Goal: Complete application form: Complete application form

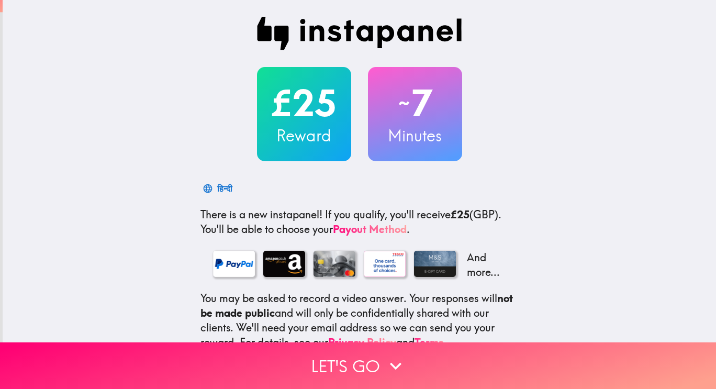
scroll to position [107, 0]
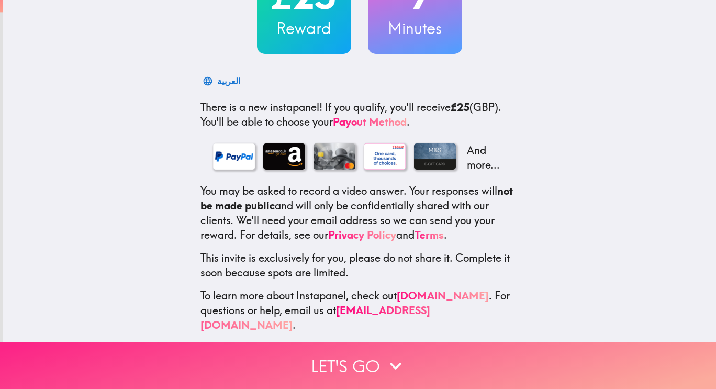
click at [316, 366] on button "Let's go" at bounding box center [358, 365] width 716 height 47
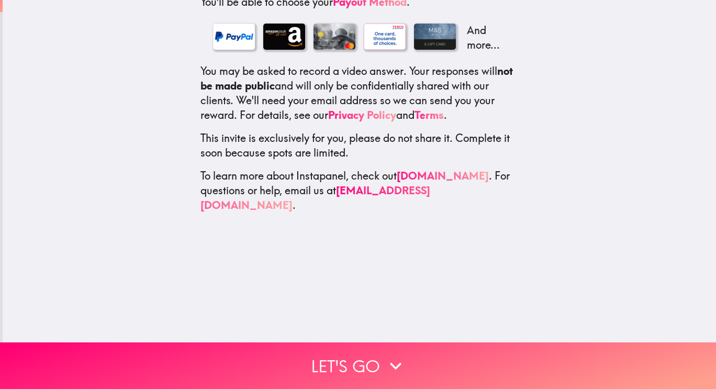
scroll to position [0, 0]
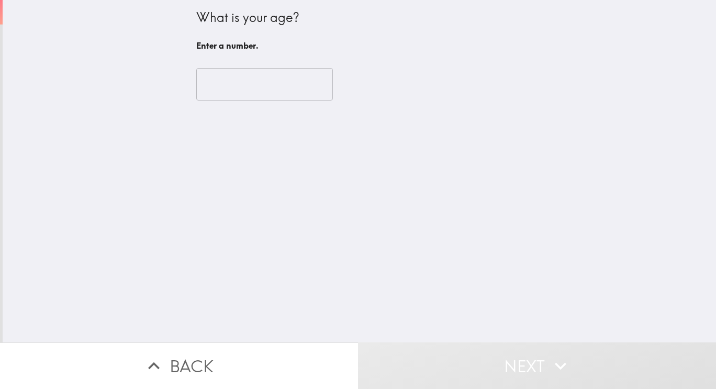
click at [234, 88] on input "number" at bounding box center [264, 84] width 137 height 32
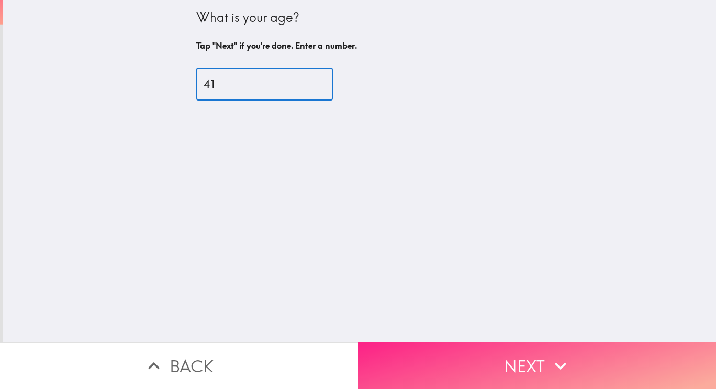
type input "41"
click at [513, 357] on button "Next" at bounding box center [537, 365] width 358 height 47
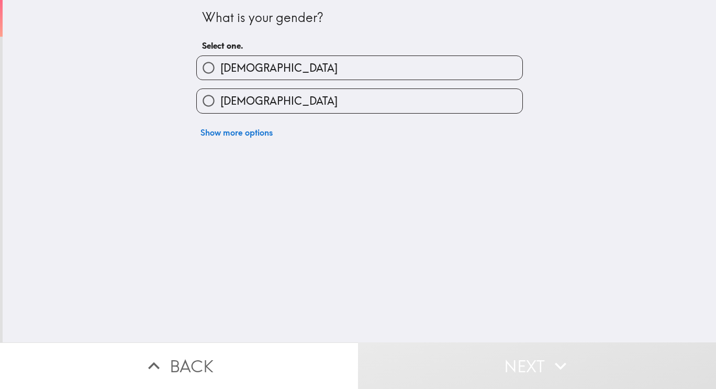
click at [329, 63] on label "[DEMOGRAPHIC_DATA]" at bounding box center [360, 68] width 326 height 24
click at [220, 63] on input "[DEMOGRAPHIC_DATA]" at bounding box center [209, 68] width 24 height 24
radio input "true"
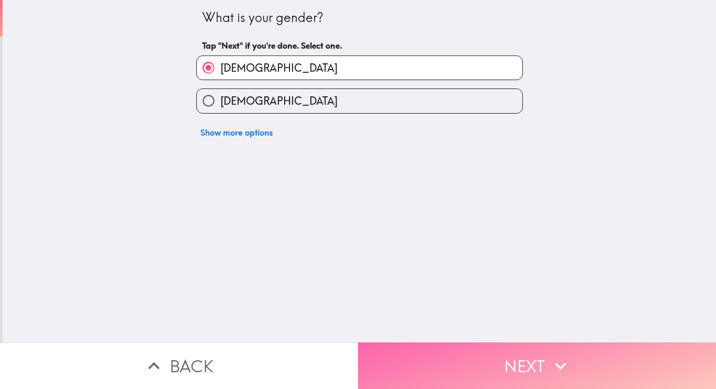
click at [550, 357] on icon "button" at bounding box center [560, 365] width 23 height 23
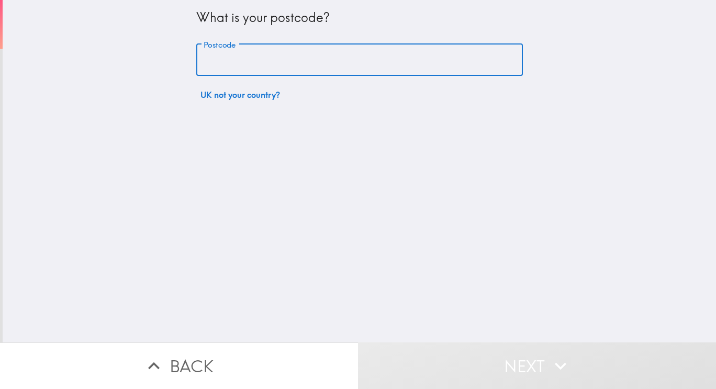
click at [279, 59] on input "Postcode" at bounding box center [359, 60] width 327 height 32
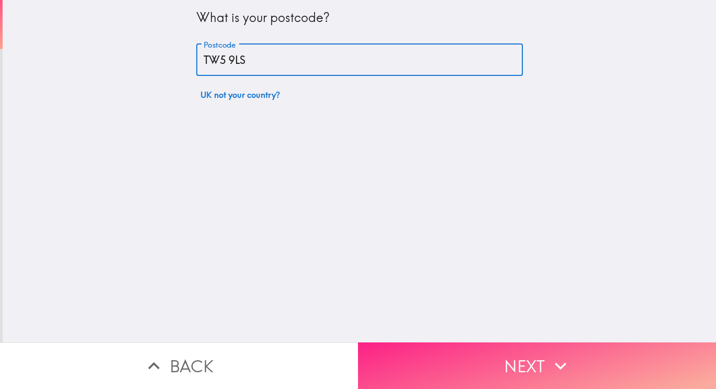
type input "TW5 9LS"
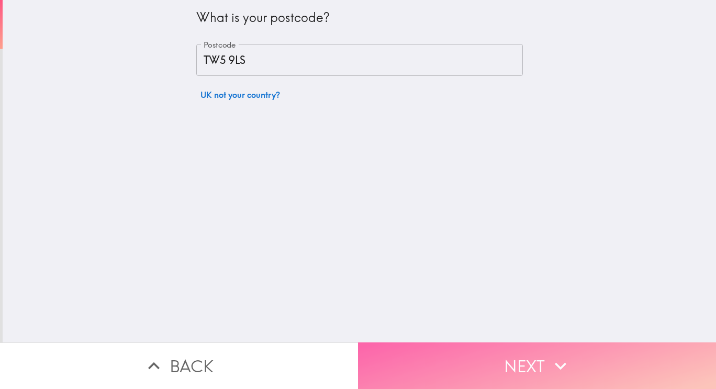
click at [566, 362] on icon "button" at bounding box center [560, 365] width 23 height 23
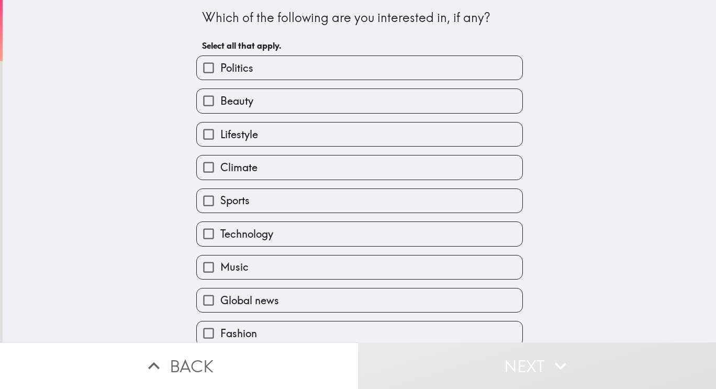
click at [263, 169] on label "Climate" at bounding box center [360, 167] width 326 height 24
click at [220, 169] on input "Climate" at bounding box center [209, 167] width 24 height 24
checkbox input "true"
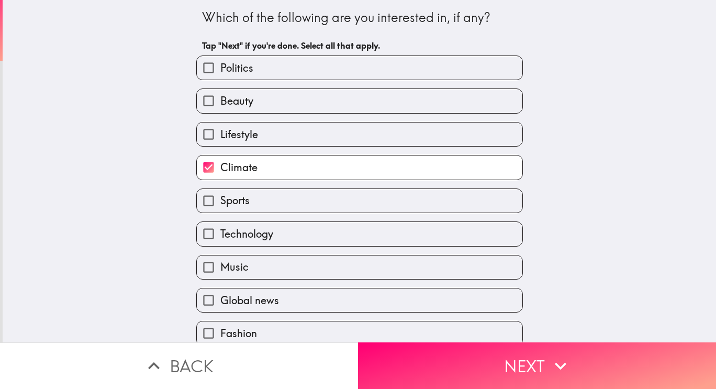
click at [241, 232] on span "Technology" at bounding box center [246, 234] width 53 height 15
click at [220, 232] on input "Technology" at bounding box center [209, 234] width 24 height 24
checkbox input "true"
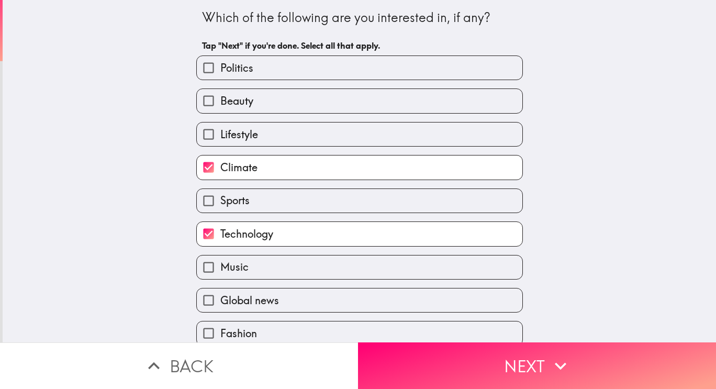
click at [238, 205] on span "Sports" at bounding box center [234, 200] width 29 height 15
click at [220, 205] on input "Sports" at bounding box center [209, 201] width 24 height 24
checkbox input "true"
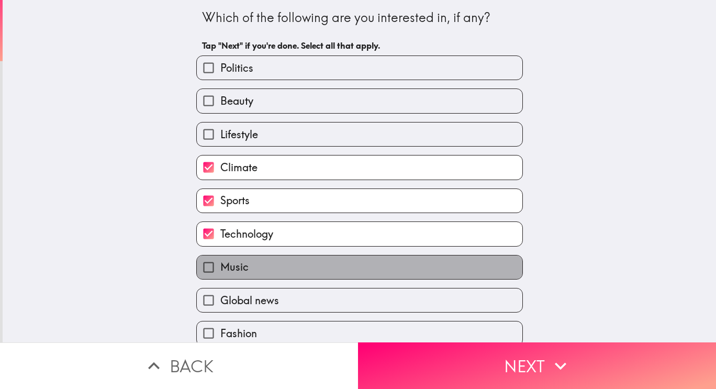
click at [228, 265] on span "Music" at bounding box center [234, 267] width 28 height 15
click at [220, 265] on input "Music" at bounding box center [209, 267] width 24 height 24
checkbox input "true"
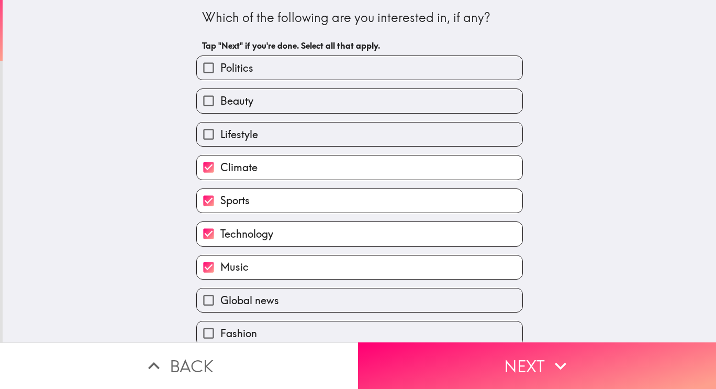
click at [229, 296] on label "Global news" at bounding box center [360, 300] width 326 height 24
click at [220, 296] on input "Global news" at bounding box center [209, 300] width 24 height 24
checkbox input "true"
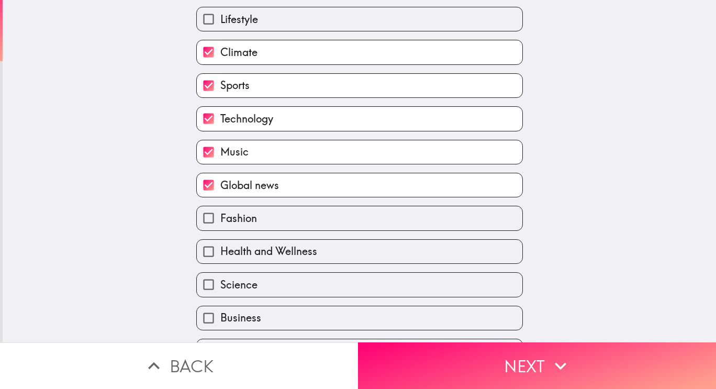
scroll to position [157, 0]
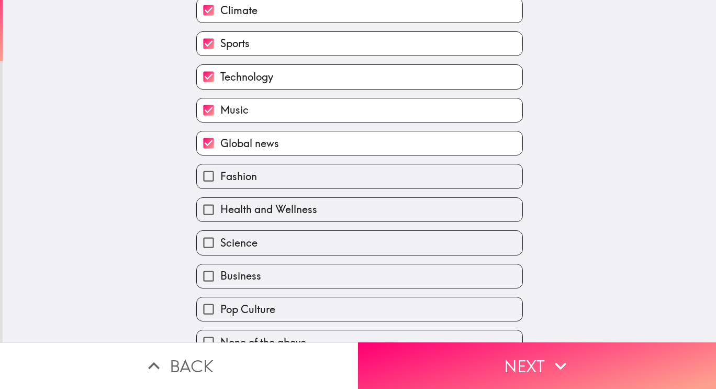
click at [243, 276] on span "Business" at bounding box center [240, 276] width 41 height 15
click at [220, 276] on input "Business" at bounding box center [209, 276] width 24 height 24
checkbox input "true"
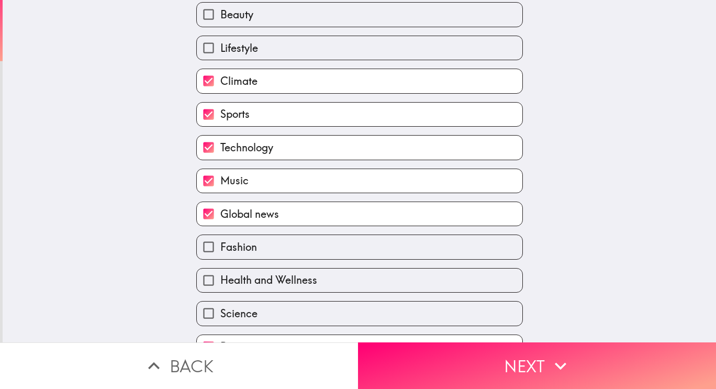
scroll to position [185, 0]
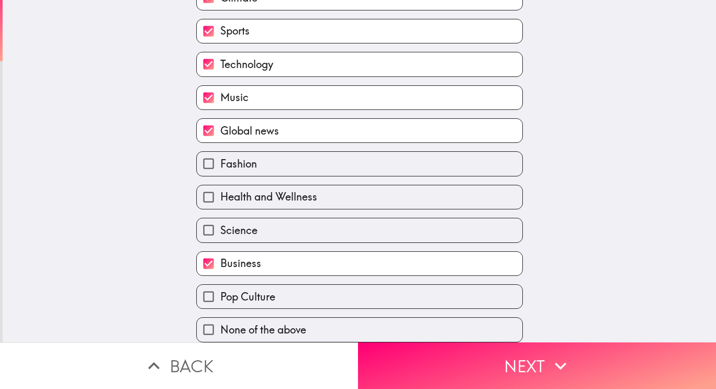
click at [313, 186] on label "Health and Wellness" at bounding box center [360, 197] width 326 height 24
click at [220, 186] on input "Health and Wellness" at bounding box center [209, 197] width 24 height 24
checkbox input "true"
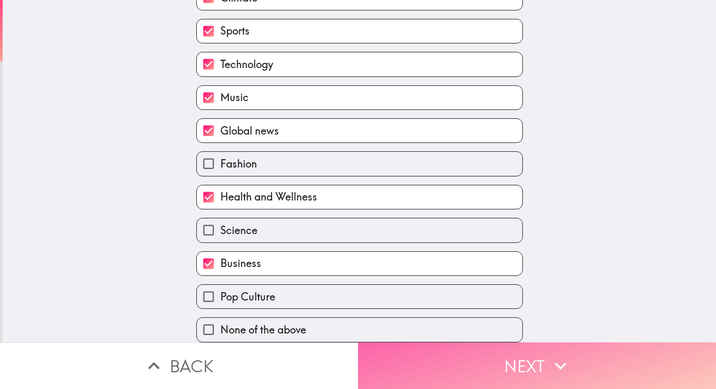
click at [563, 358] on icon "button" at bounding box center [560, 365] width 23 height 23
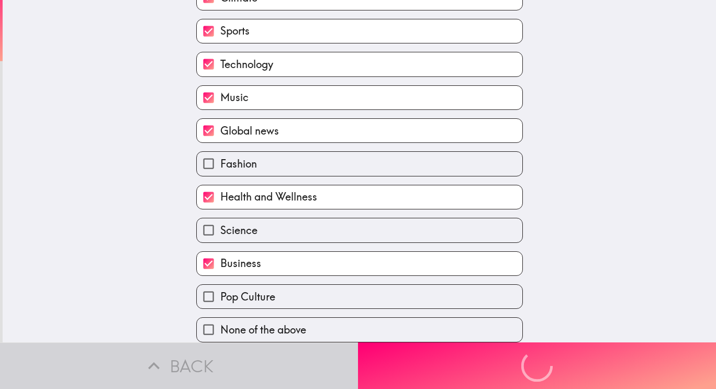
scroll to position [39, 0]
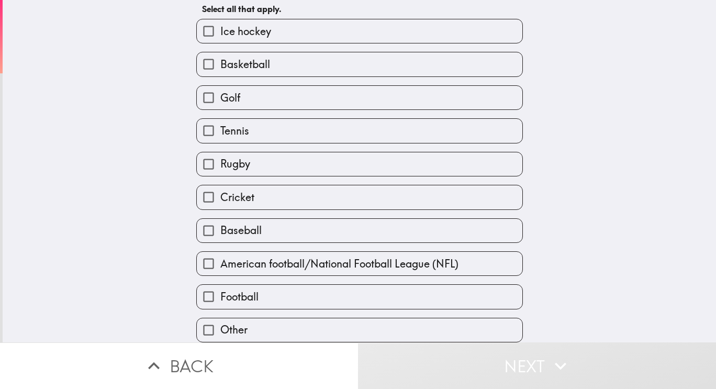
scroll to position [50, 0]
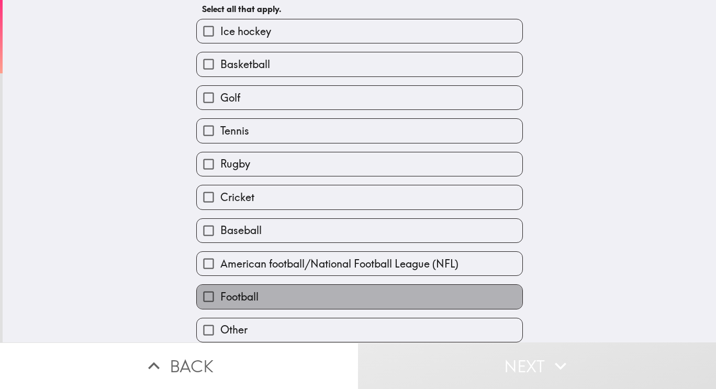
click at [276, 286] on label "Football" at bounding box center [360, 297] width 326 height 24
click at [220, 286] on input "Football" at bounding box center [209, 297] width 24 height 24
checkbox input "true"
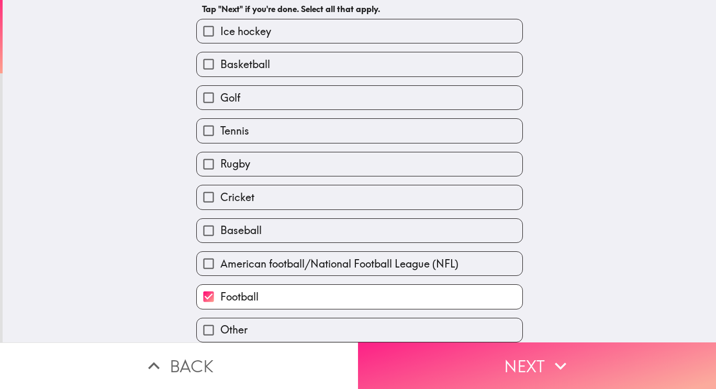
click at [621, 350] on button "Next" at bounding box center [537, 365] width 358 height 47
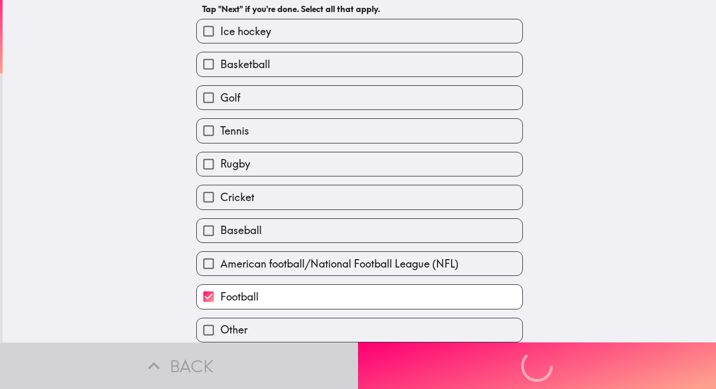
scroll to position [0, 0]
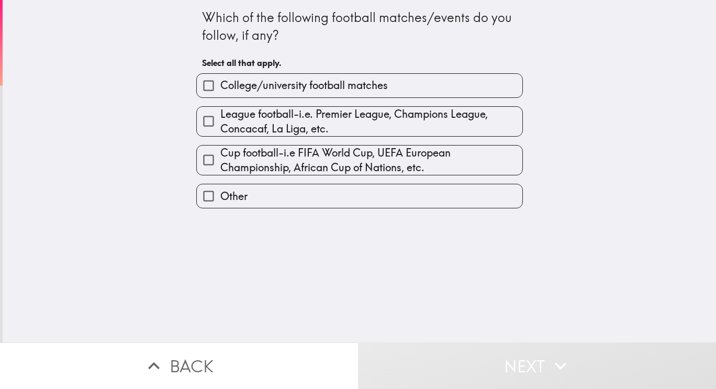
click at [318, 123] on span "League football-i.e. Premier League, Champions League, Concacaf, La Liga, etc." at bounding box center [371, 121] width 302 height 29
click at [220, 123] on input "League football-i.e. Premier League, Champions League, Concacaf, La Liga, etc." at bounding box center [209, 121] width 24 height 24
checkbox input "true"
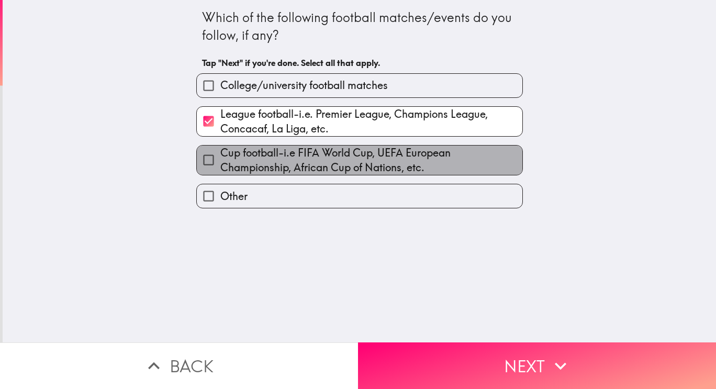
click at [335, 157] on span "Cup football-i.e FIFA World Cup, UEFA European Championship, African Cup of Nat…" at bounding box center [371, 160] width 302 height 29
click at [220, 157] on input "Cup football-i.e FIFA World Cup, UEFA European Championship, African Cup of Nat…" at bounding box center [209, 160] width 24 height 24
checkbox input "true"
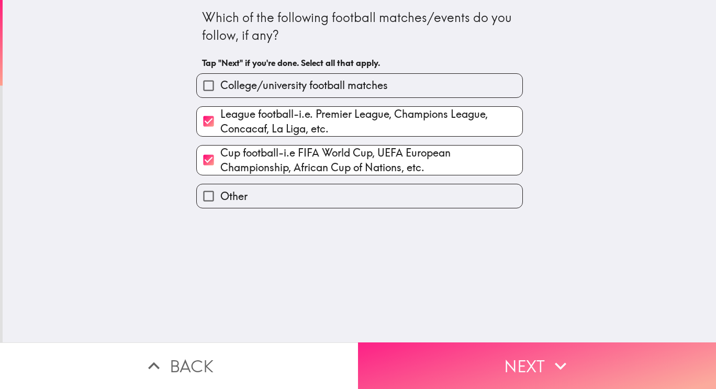
click at [535, 346] on button "Next" at bounding box center [537, 365] width 358 height 47
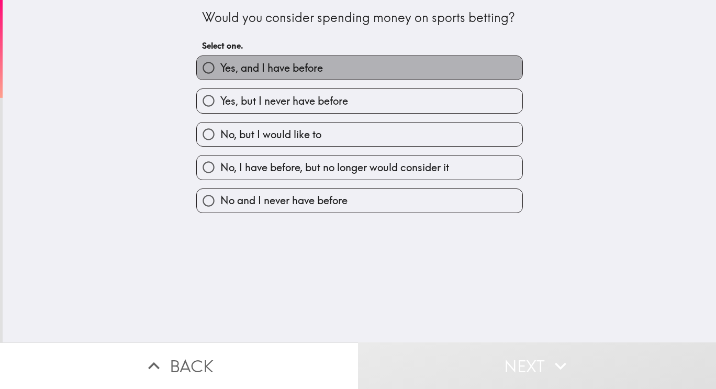
click at [247, 69] on span "Yes, and I have before" at bounding box center [271, 68] width 103 height 15
click at [220, 69] on input "Yes, and I have before" at bounding box center [209, 68] width 24 height 24
radio input "true"
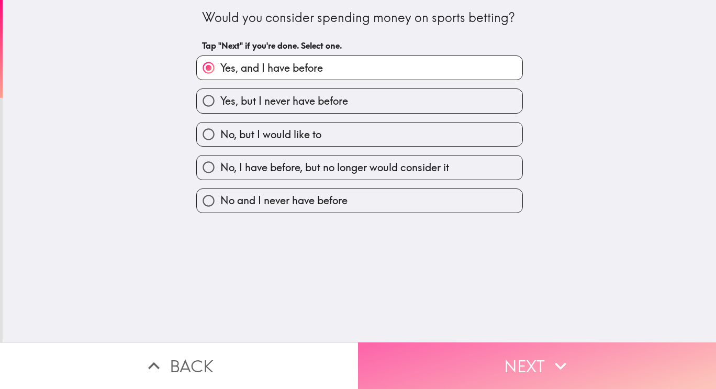
click at [566, 364] on icon "button" at bounding box center [560, 365] width 23 height 23
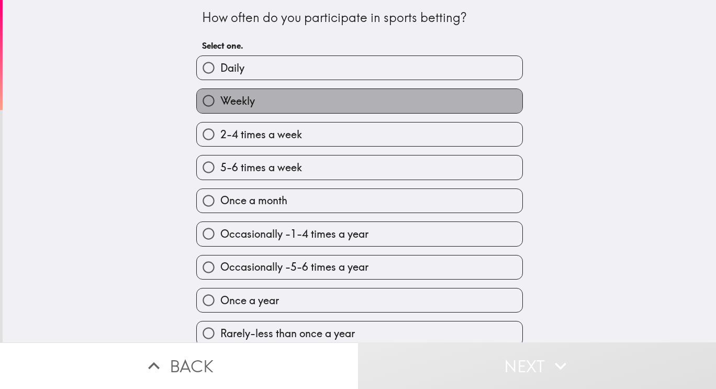
click at [424, 99] on label "Weekly" at bounding box center [360, 101] width 326 height 24
click at [220, 99] on input "Weekly" at bounding box center [209, 101] width 24 height 24
radio input "true"
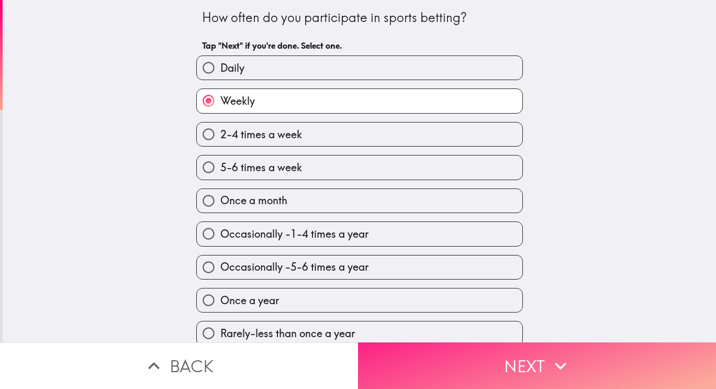
click at [557, 357] on icon "button" at bounding box center [560, 365] width 23 height 23
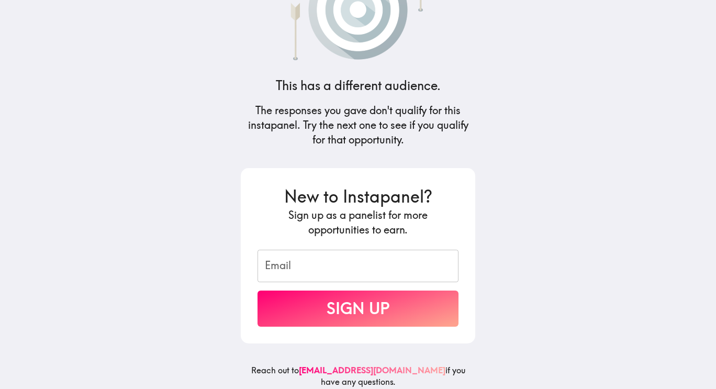
scroll to position [73, 0]
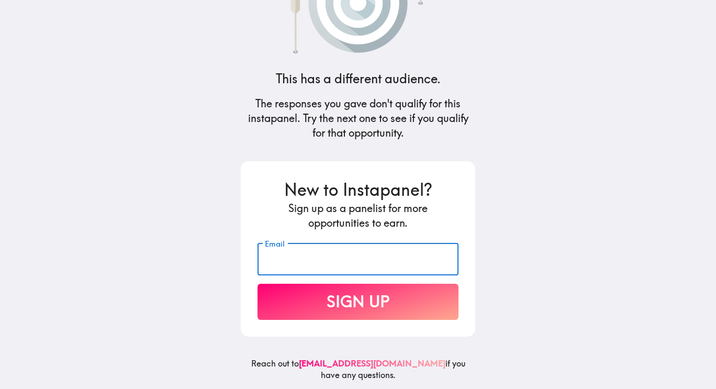
drag, startPoint x: 402, startPoint y: 251, endPoint x: 407, endPoint y: 249, distance: 5.6
click at [402, 251] on input "Email" at bounding box center [358, 259] width 201 height 32
type input "[PERSON_NAME][EMAIL_ADDRESS][DOMAIN_NAME]"
click at [400, 286] on button "Sign Up" at bounding box center [358, 302] width 201 height 36
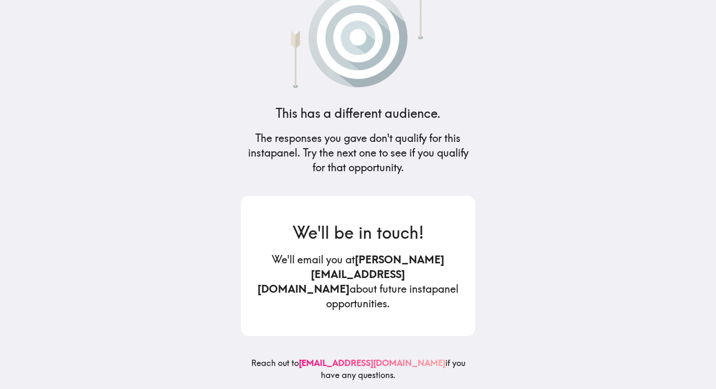
scroll to position [24, 0]
